Goal: Navigation & Orientation: Find specific page/section

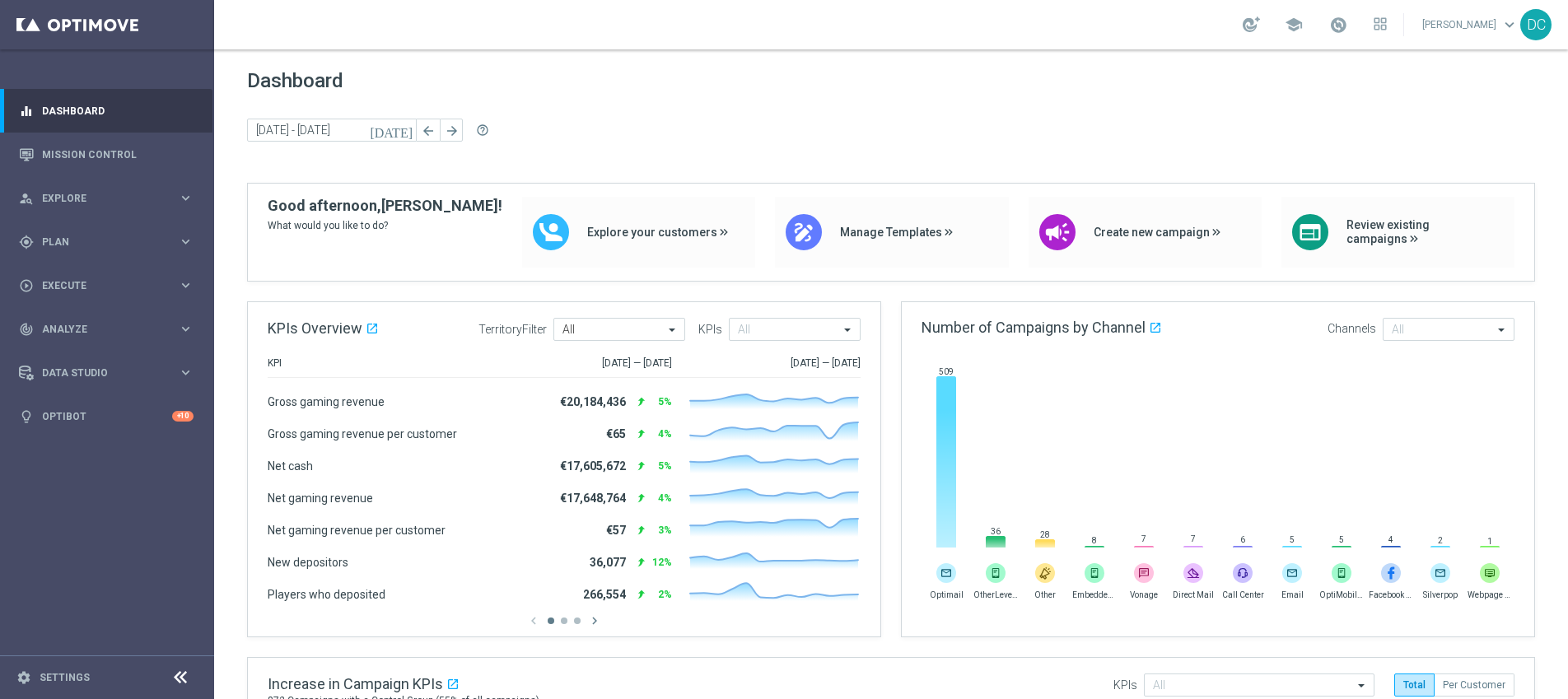
click at [186, 677] on icon at bounding box center [180, 677] width 20 height 20
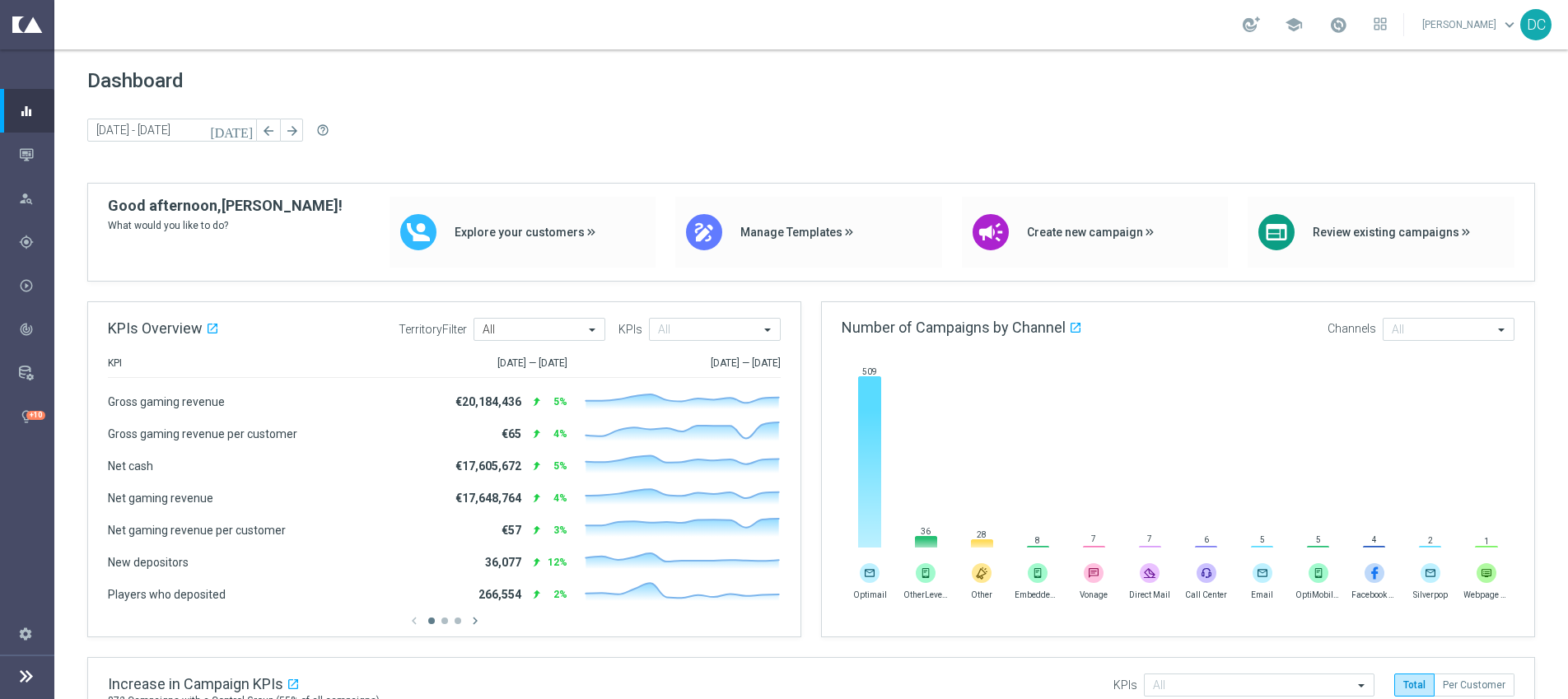
click at [27, 679] on icon at bounding box center [26, 675] width 20 height 20
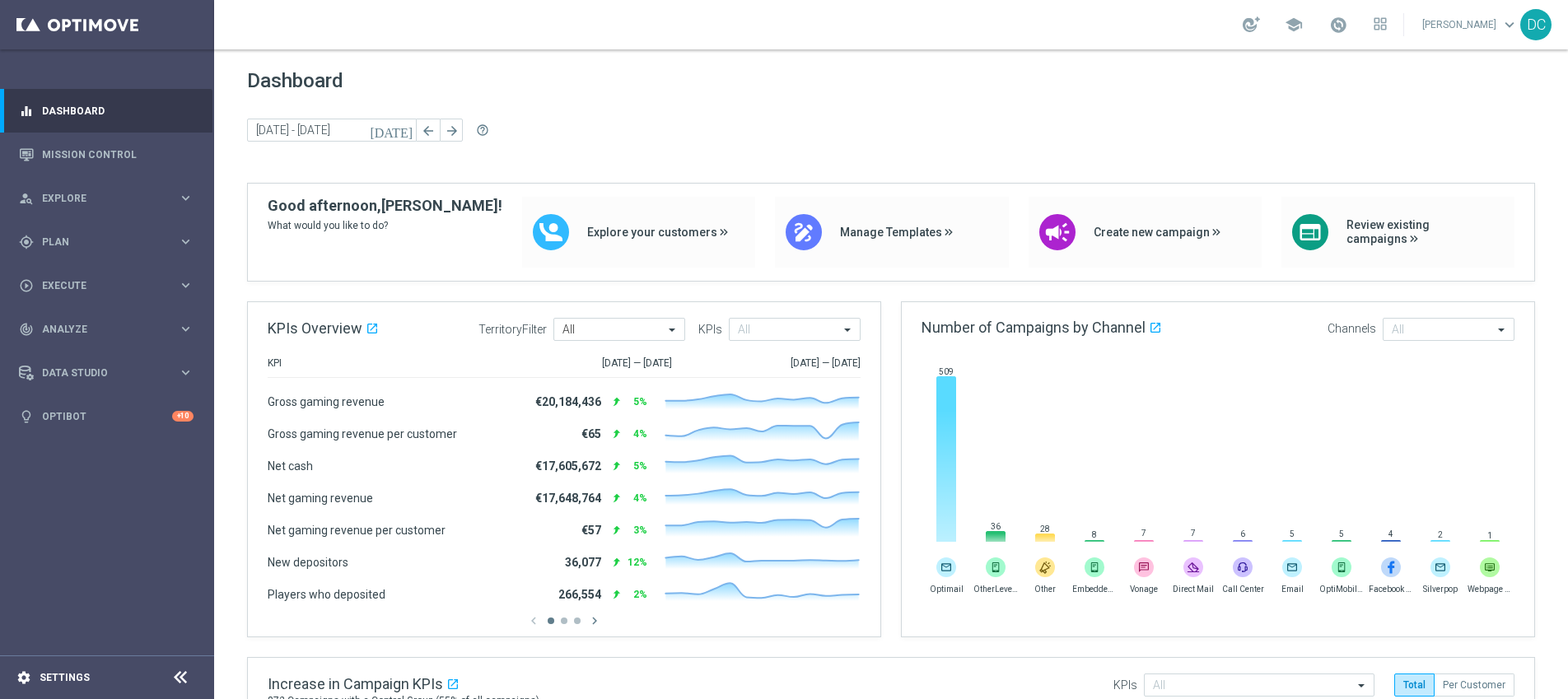
click at [26, 682] on icon "settings" at bounding box center [24, 677] width 15 height 15
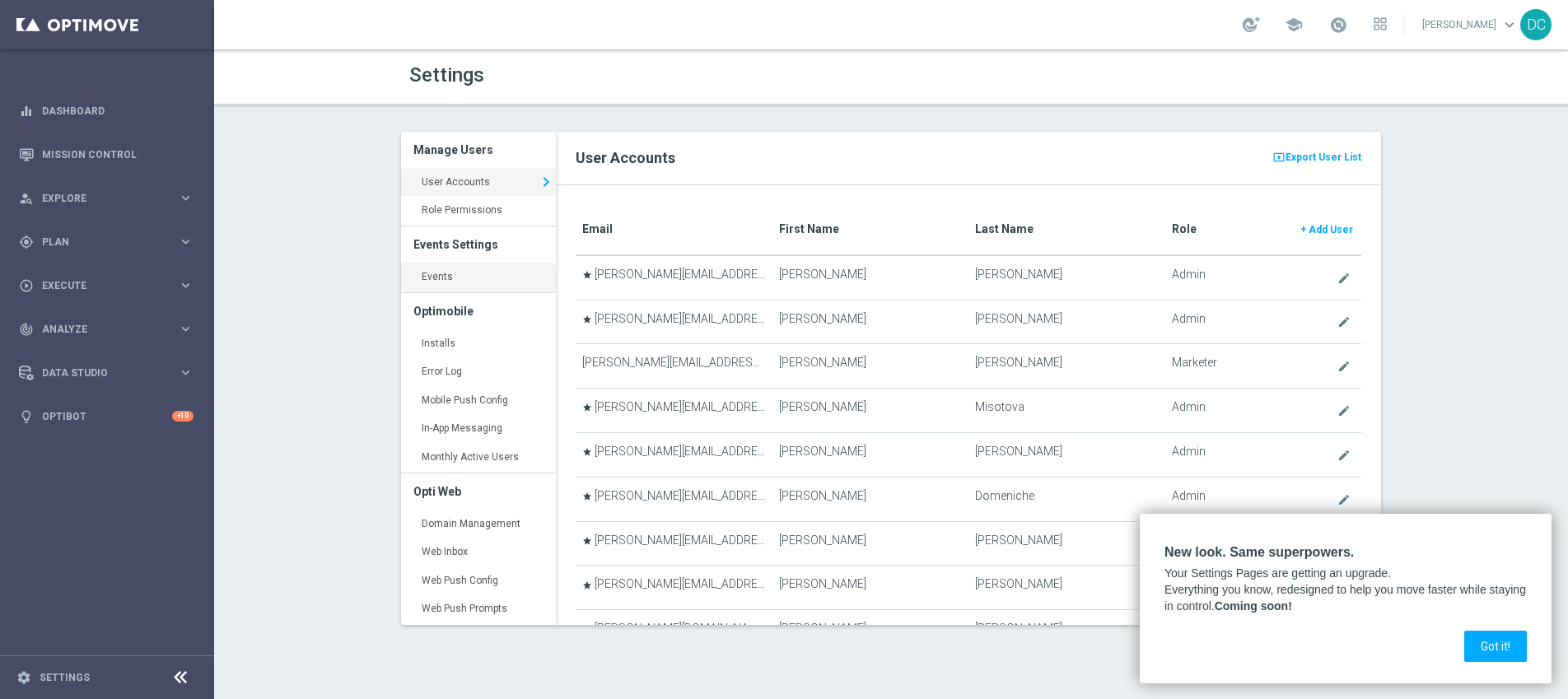
click at [461, 278] on link "Events keyboard_arrow_right" at bounding box center [478, 277] width 155 height 29
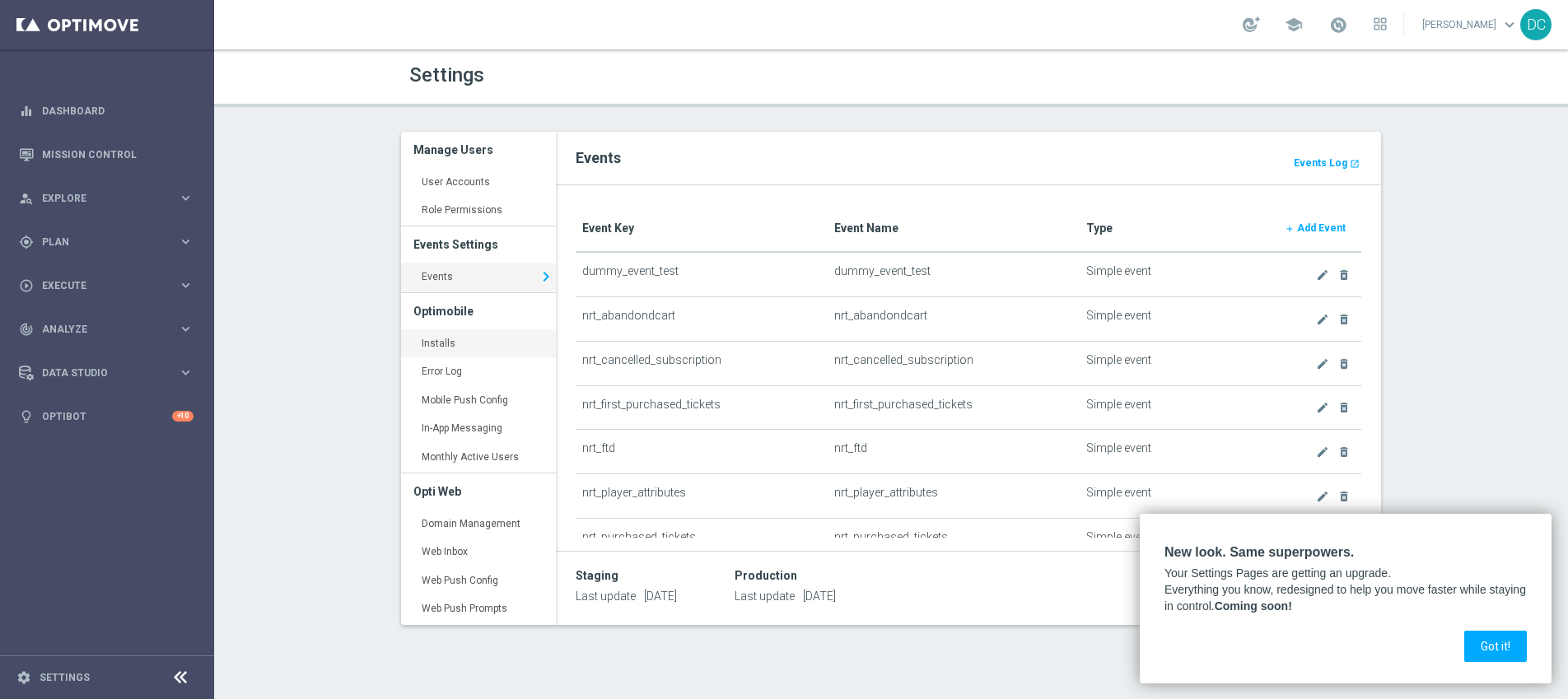
click at [447, 340] on link "Installs keyboard_arrow_right" at bounding box center [478, 343] width 155 height 29
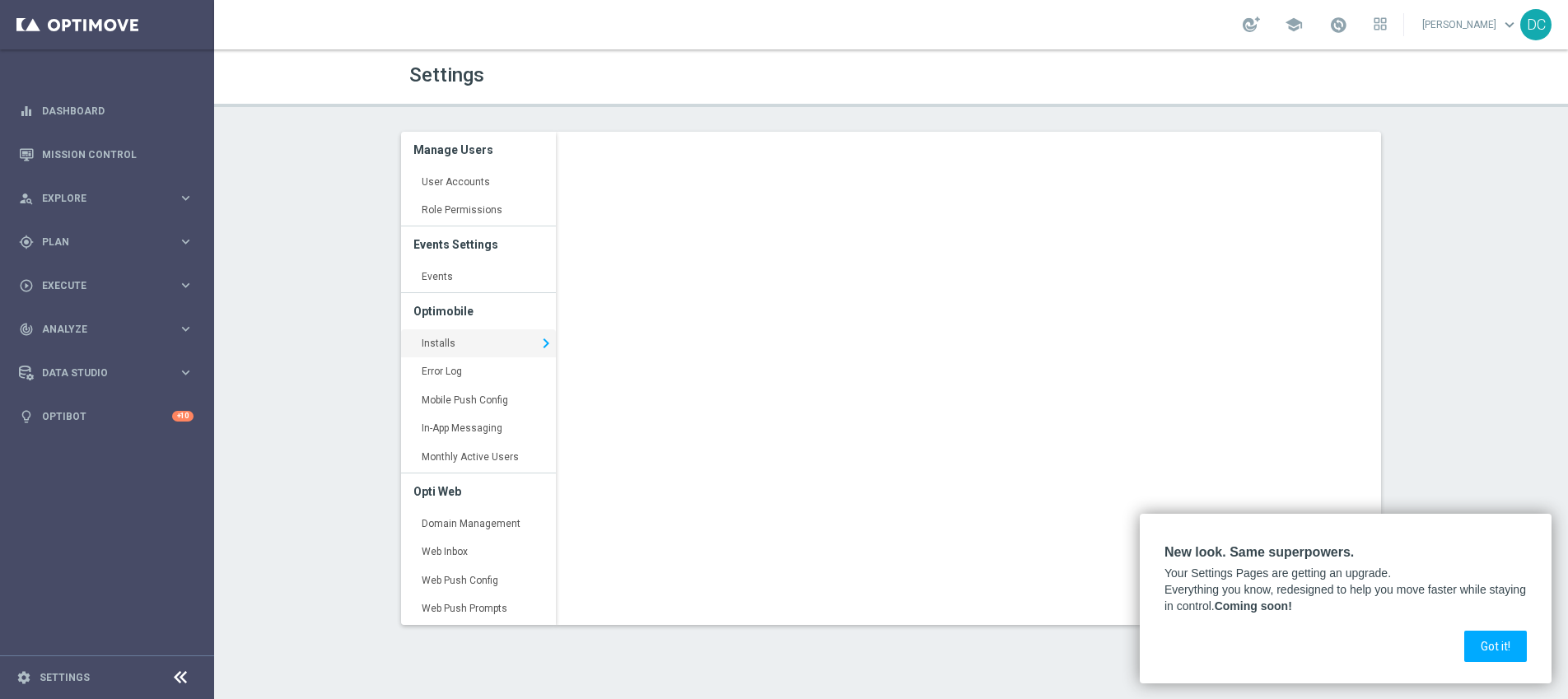
click at [1495, 605] on p "Everything you know, redesigned to help you move faster while staying in contro…" at bounding box center [1345, 598] width 363 height 32
click at [1561, 671] on div "Settings Manage Users User Accounts keyboard_arrow_right Role Permissions keybo…" at bounding box center [891, 374] width 1354 height 650
click at [1512, 650] on button "Got it!" at bounding box center [1496, 646] width 63 height 31
